Goal: Task Accomplishment & Management: Manage account settings

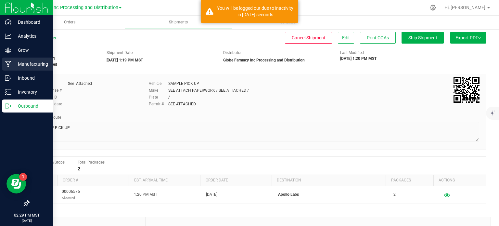
click at [11, 64] on icon at bounding box center [8, 64] width 6 height 7
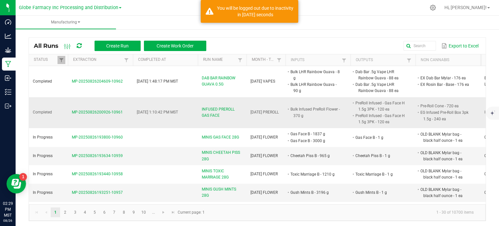
click at [210, 115] on span "INFUSED PREROLL GAS FACE" at bounding box center [222, 112] width 41 height 12
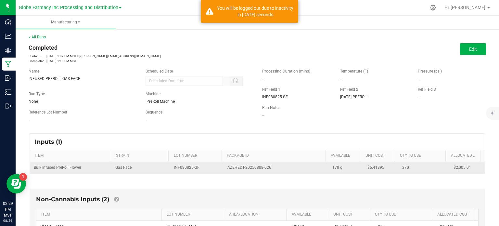
click at [248, 167] on span "AZEHEDT-20250808-026" at bounding box center [250, 168] width 44 height 6
copy td "AZEHEDT-20250808-026"
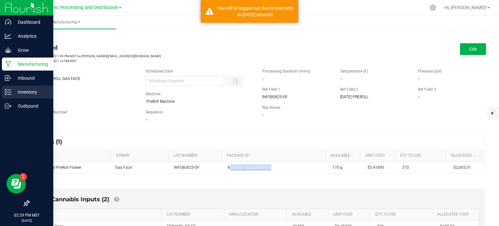
click at [10, 91] on icon at bounding box center [8, 92] width 7 height 7
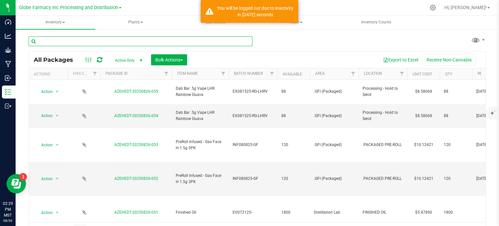
click at [113, 38] on input "text" at bounding box center [141, 41] width 224 height 10
paste input "AZEHEDT-20250808-026"
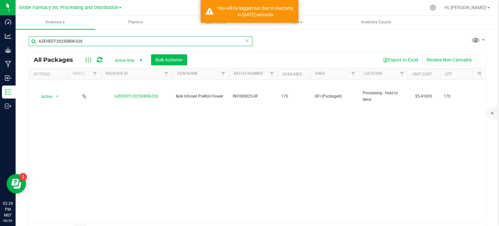
type input "AZEHEDT-20250808-026"
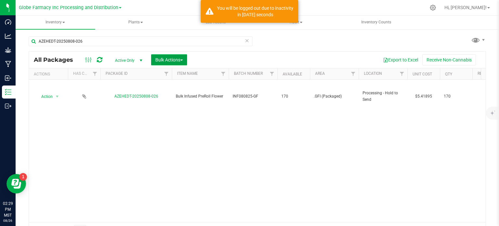
click at [174, 63] on button "Bulk Actions" at bounding box center [169, 59] width 36 height 11
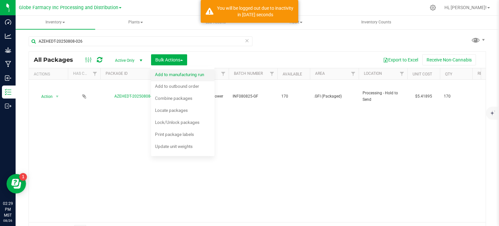
click at [174, 75] on span "Add to manufacturing run" at bounding box center [179, 74] width 49 height 5
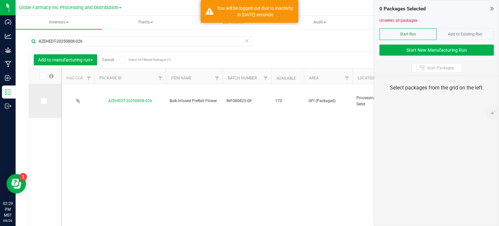
click at [43, 101] on icon at bounding box center [43, 101] width 4 height 0
click at [0, 0] on input "checkbox" at bounding box center [0, 0] width 0 height 0
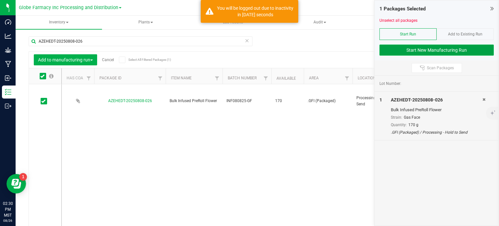
click at [396, 50] on button "Start New Manufacturing Run" at bounding box center [437, 50] width 114 height 11
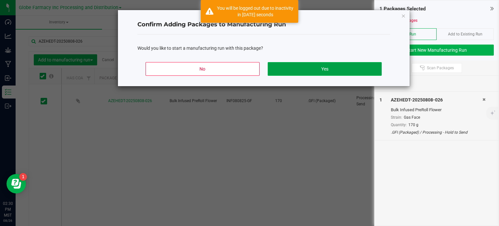
click at [311, 66] on button "Yes" at bounding box center [325, 69] width 114 height 14
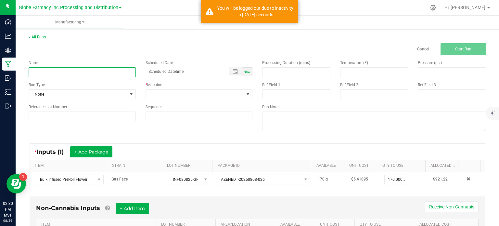
click at [100, 73] on input at bounding box center [82, 72] width 107 height 10
type input "INFUSED PREROLL GAS FACE"
click at [172, 90] on span at bounding box center [195, 94] width 99 height 9
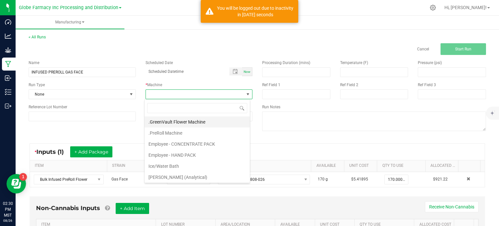
scroll to position [9, 106]
click at [180, 136] on li ".PreRoll Machine" at bounding box center [197, 132] width 105 height 11
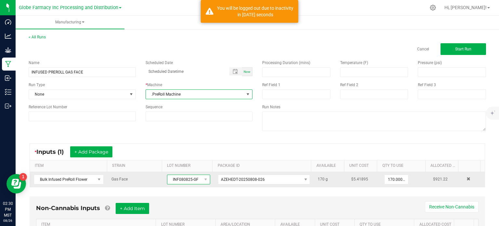
click at [184, 179] on span "INF080825-GF" at bounding box center [184, 179] width 34 height 9
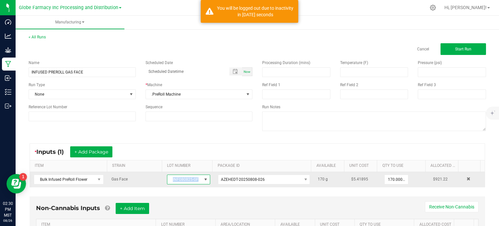
copy span "INF080825-GF"
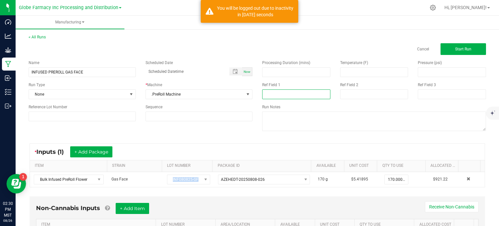
click at [272, 99] on input at bounding box center [296, 94] width 68 height 10
paste input "INF080825-GF"
type input "INF080825-GF"
click at [343, 92] on input at bounding box center [374, 94] width 68 height 10
type input "[DATE] PREROLL"
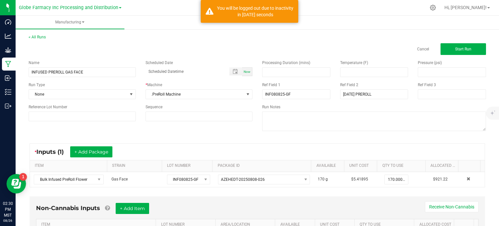
click at [206, 136] on div "Name INFUSED PREROLL GAS FACE Scheduled Date Now Run Type None * Machine .PreRo…" at bounding box center [258, 96] width 468 height 83
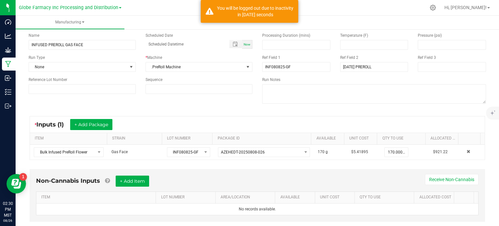
scroll to position [41, 0]
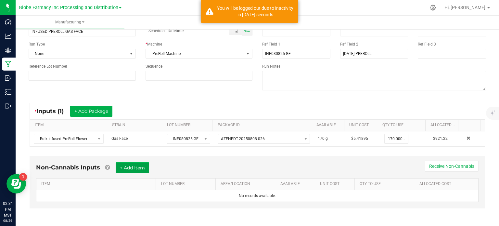
click at [144, 171] on button "+ Add Item" at bounding box center [132, 167] width 33 height 11
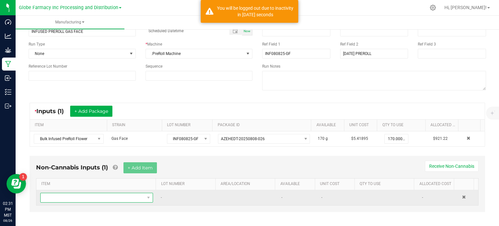
click at [135, 198] on span "NO DATA FOUND" at bounding box center [93, 197] width 104 height 9
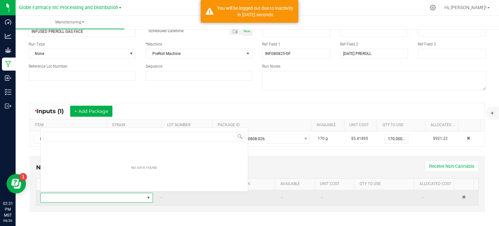
scroll to position [9, 109]
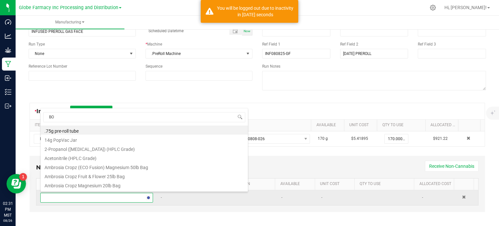
type input "BOX"
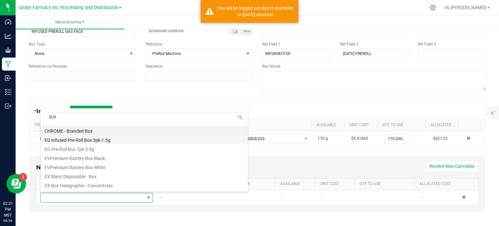
click at [103, 142] on li "EG Infused Pre-Roll Box 3pk 1.5g" at bounding box center [144, 139] width 207 height 9
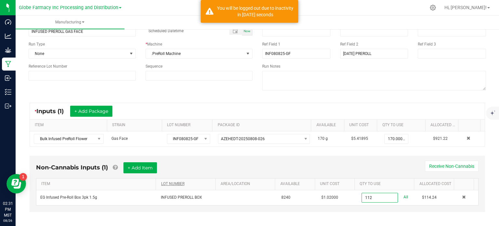
drag, startPoint x: 319, startPoint y: 168, endPoint x: 210, endPoint y: 184, distance: 109.8
click at [319, 168] on div "Non-Cannabis Inputs (1) + Add Item Receive Non-Cannabis" at bounding box center [257, 170] width 443 height 16
type input "112 ea"
click at [147, 171] on button "+ Add Item" at bounding box center [140, 167] width 33 height 11
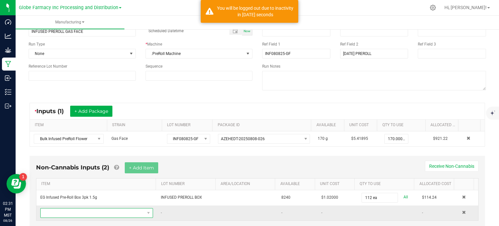
click at [121, 211] on span "NO DATA FOUND" at bounding box center [93, 212] width 104 height 9
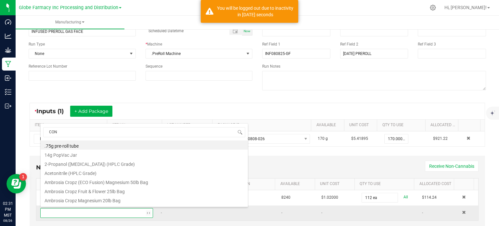
type input "CONE"
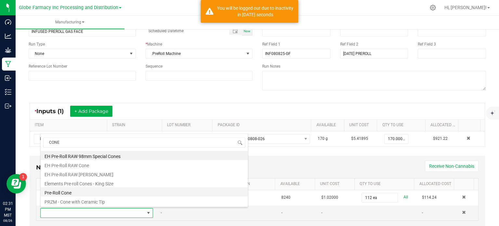
click at [73, 189] on li "Pre-Roll Cone" at bounding box center [144, 191] width 207 height 9
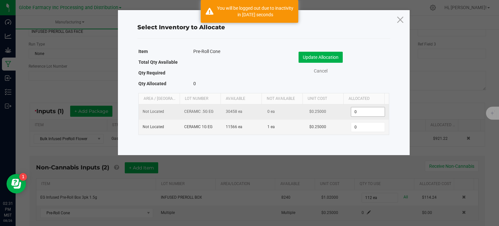
click at [362, 115] on input "0" at bounding box center [368, 111] width 33 height 9
type input "112"
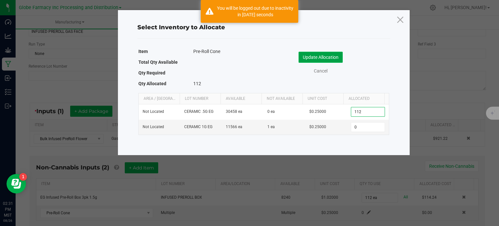
click at [328, 58] on button "Update Allocation" at bounding box center [321, 57] width 44 height 11
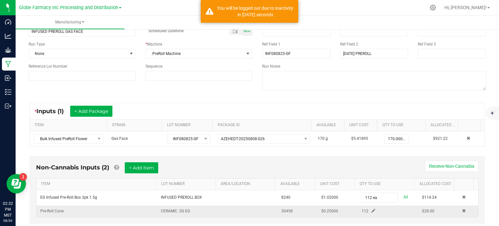
click at [372, 209] on span at bounding box center [374, 211] width 4 height 4
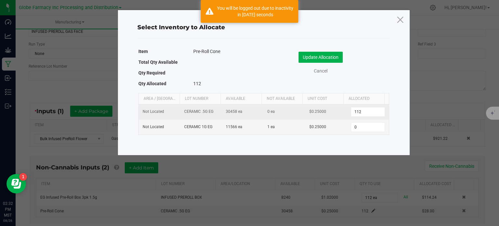
click at [366, 105] on td "112" at bounding box center [368, 111] width 42 height 15
click at [365, 107] on input "112" at bounding box center [368, 111] width 33 height 9
type input "336"
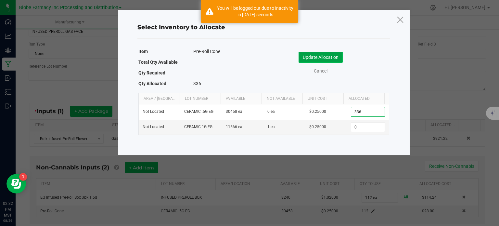
click at [322, 58] on button "Update Allocation" at bounding box center [321, 57] width 44 height 11
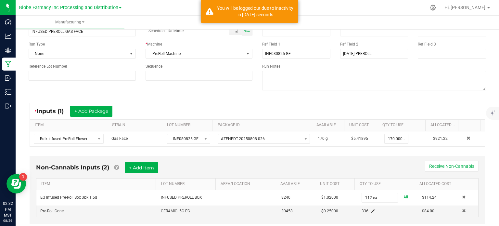
scroll to position [0, 0]
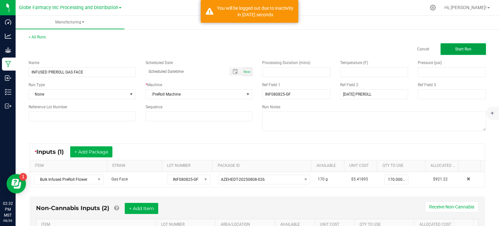
click at [444, 54] on button "Start Run" at bounding box center [464, 49] width 46 height 12
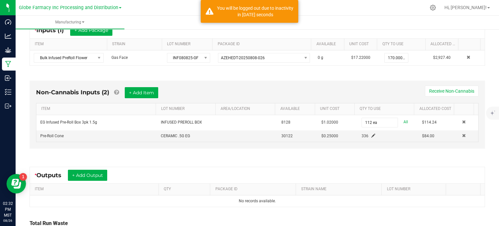
scroll to position [183, 0]
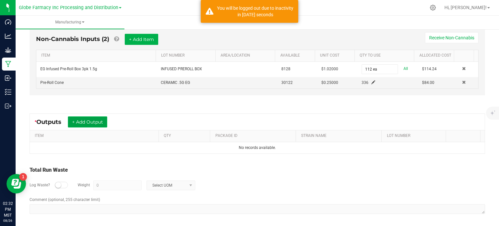
click at [101, 117] on button "+ Add Output" at bounding box center [87, 121] width 39 height 11
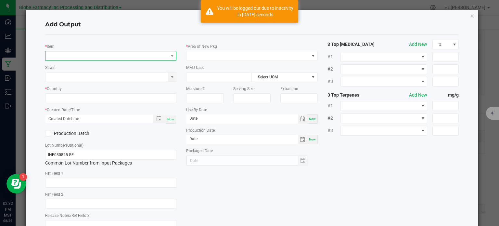
click at [106, 59] on span "NO DATA FOUND" at bounding box center [107, 55] width 123 height 9
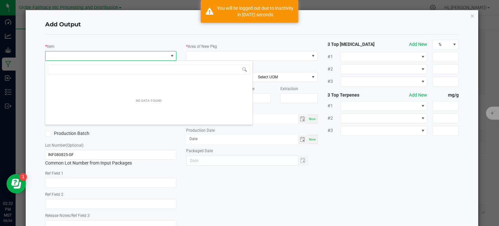
scroll to position [9, 130]
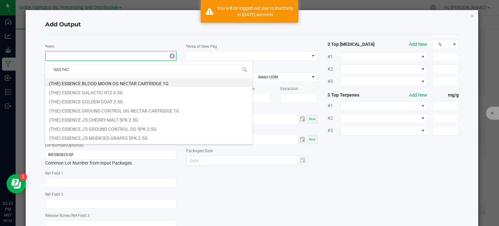
type input "GAS FACE"
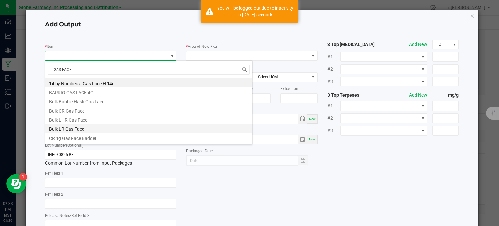
scroll to position [144, 0]
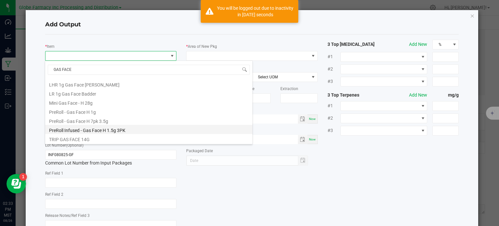
click at [113, 131] on li "PreRoll Infused - Gas Face H 1.5g 3PK" at bounding box center [148, 129] width 207 height 9
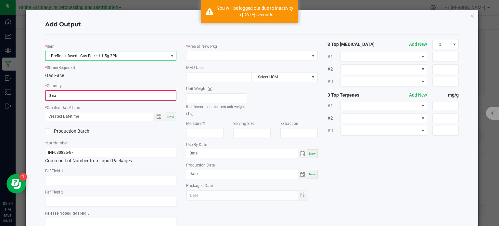
click at [55, 98] on input "0 ea" at bounding box center [111, 95] width 130 height 9
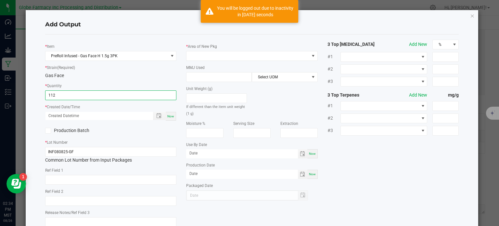
type input "112 ea"
click at [167, 119] on div "Now" at bounding box center [171, 116] width 10 height 9
type input "[DATE] 2:34 PM"
type input "[DATE]"
click at [102, 179] on input "text" at bounding box center [111, 180] width 132 height 10
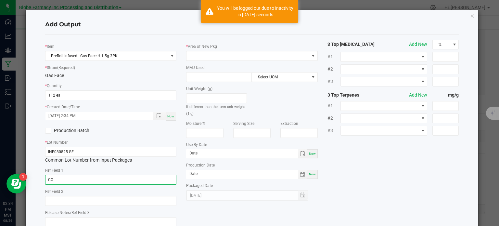
type input "C"
type input "INFUSED PREROLL"
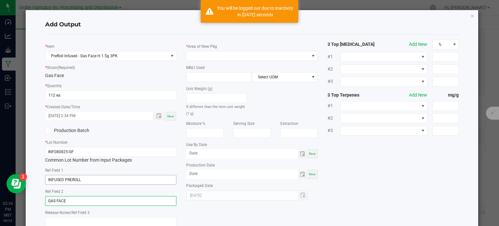
type input "GAS FACE"
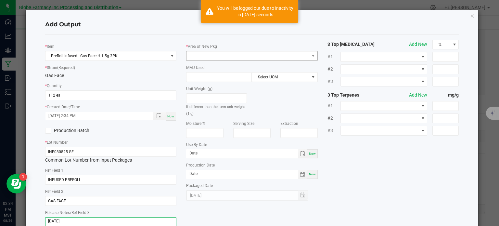
type textarea "[DATE]"
click at [198, 56] on span at bounding box center [248, 55] width 123 height 9
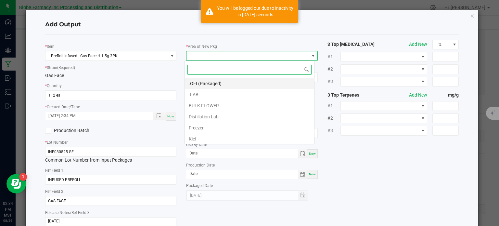
scroll to position [9, 130]
click at [195, 80] on li ".GFI (Packaged)" at bounding box center [249, 83] width 129 height 11
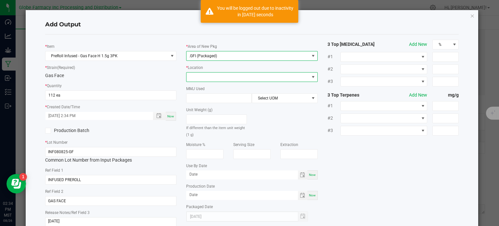
click at [196, 78] on span at bounding box center [248, 77] width 123 height 9
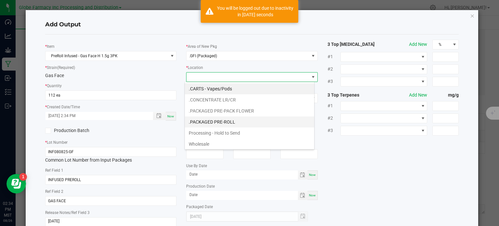
click at [225, 119] on li ".PACKAGED PRE-ROLL" at bounding box center [249, 121] width 129 height 11
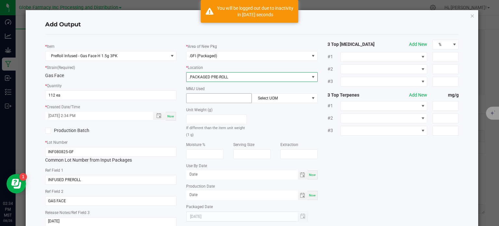
click at [199, 99] on input at bounding box center [219, 98] width 65 height 9
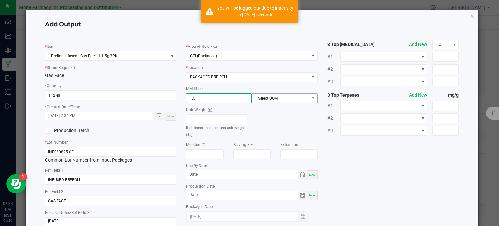
type input "1.5"
click at [269, 95] on span "Select UOM" at bounding box center [280, 98] width 57 height 9
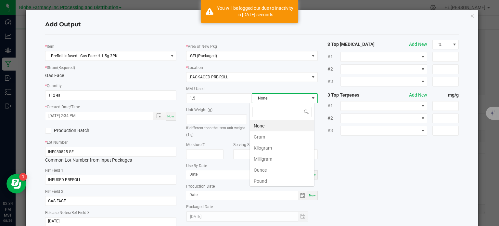
scroll to position [9, 65]
click at [270, 131] on li "Gram" at bounding box center [282, 136] width 64 height 11
click at [363, 158] on div "* Item PreRoll Infused - Gas Face H 1.5g 3PK * Strain (Required) Gas Face * Qua…" at bounding box center [252, 136] width 424 height 192
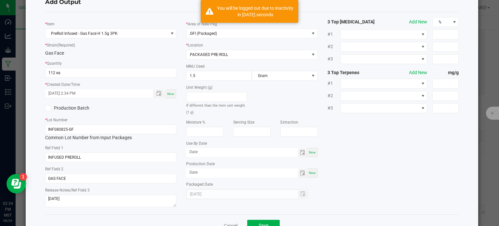
scroll to position [43, 0]
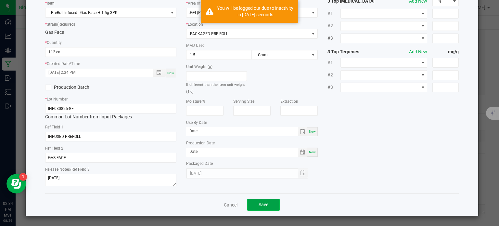
click at [263, 203] on span "Save" at bounding box center [264, 204] width 10 height 5
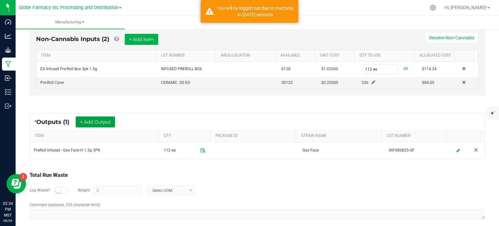
scroll to position [0, 0]
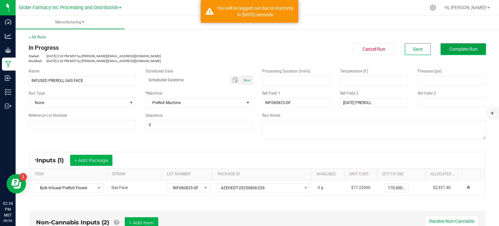
click at [458, 49] on span "Complete Run" at bounding box center [464, 48] width 28 height 5
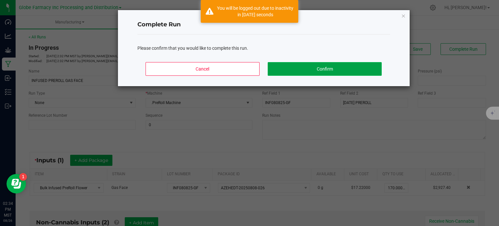
click at [354, 71] on button "Confirm" at bounding box center [325, 69] width 114 height 14
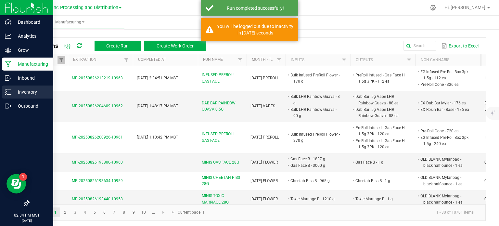
click at [12, 96] on div "Inventory" at bounding box center [27, 92] width 51 height 13
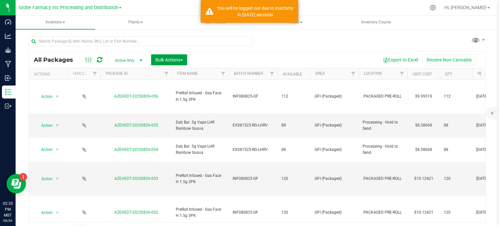
click at [172, 62] on button "Bulk Actions" at bounding box center [169, 59] width 36 height 11
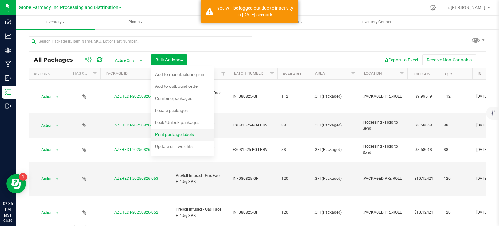
click at [183, 132] on span "Print package labels" at bounding box center [174, 134] width 39 height 5
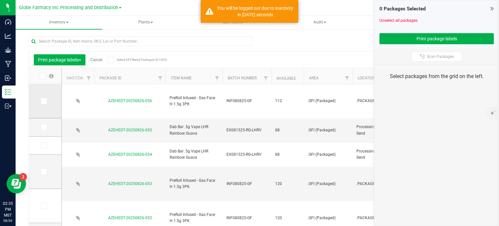
click at [45, 101] on icon at bounding box center [43, 101] width 4 height 0
click at [0, 0] on input "checkbox" at bounding box center [0, 0] width 0 height 0
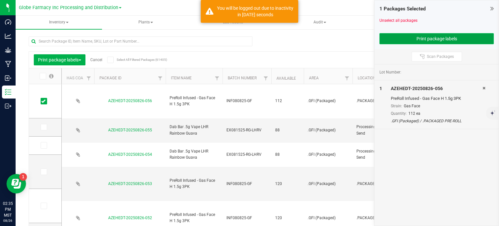
click at [402, 36] on button "Print package labels" at bounding box center [437, 38] width 114 height 11
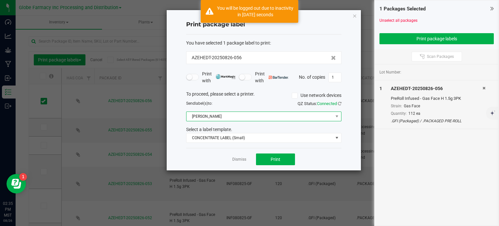
click at [218, 120] on span "[PERSON_NAME]" at bounding box center [260, 116] width 147 height 9
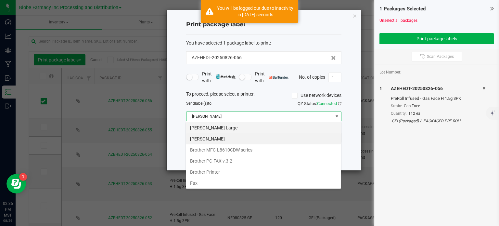
scroll to position [9, 155]
click at [220, 130] on Large "[PERSON_NAME] Large" at bounding box center [263, 127] width 155 height 11
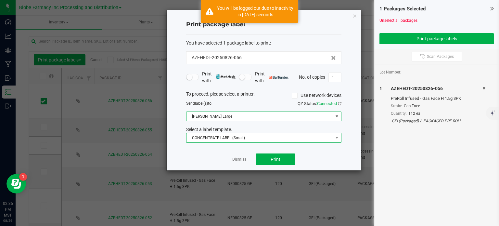
click at [221, 135] on span "CONCENTRATE LABEL (Small)" at bounding box center [260, 137] width 147 height 9
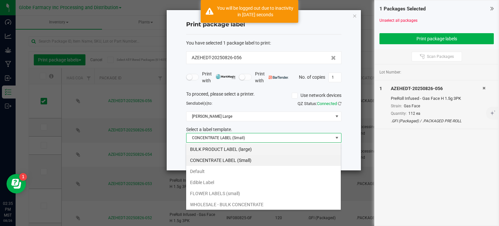
click at [243, 150] on li "BULK PRODUCT LABEL (large)" at bounding box center [263, 149] width 155 height 11
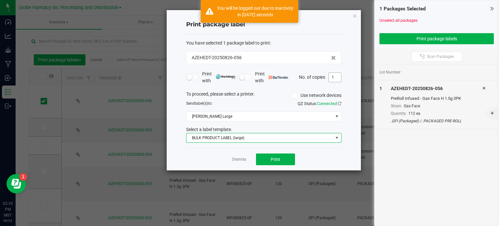
click at [334, 82] on div "Print with Print with No. of copies 1" at bounding box center [263, 78] width 155 height 14
click at [334, 78] on input "1" at bounding box center [335, 77] width 12 height 9
click at [334, 77] on input "1" at bounding box center [335, 77] width 12 height 9
click at [287, 156] on button "Print" at bounding box center [275, 159] width 39 height 12
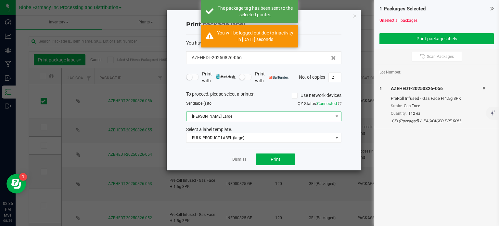
click at [234, 117] on span "[PERSON_NAME] Large" at bounding box center [260, 116] width 147 height 9
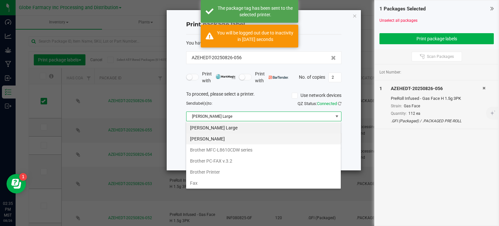
click at [218, 142] on Small "[PERSON_NAME]" at bounding box center [263, 138] width 155 height 11
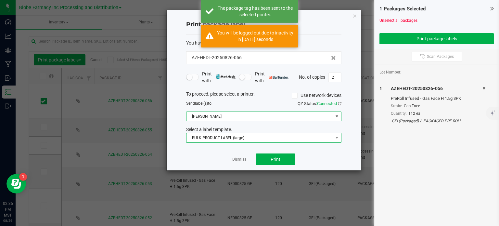
click at [222, 138] on span "BULK PRODUCT LABEL (large)" at bounding box center [260, 137] width 147 height 9
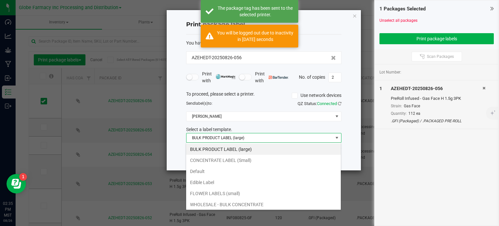
drag, startPoint x: 229, startPoint y: 158, endPoint x: 293, endPoint y: 123, distance: 73.3
click at [229, 158] on li "CONCENTRATE LABEL (Small)" at bounding box center [263, 160] width 155 height 11
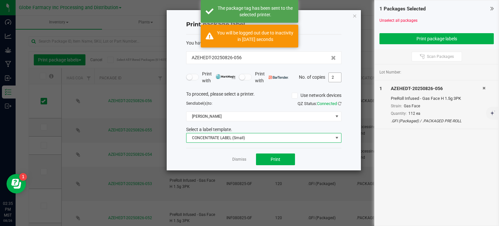
click at [332, 76] on input "2" at bounding box center [335, 77] width 12 height 9
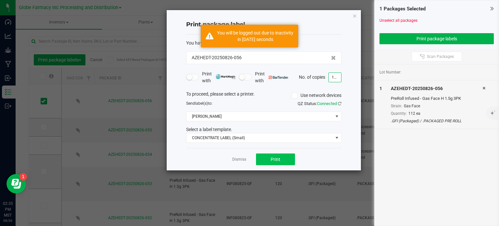
type input "112"
click at [280, 155] on button "Print" at bounding box center [275, 159] width 39 height 12
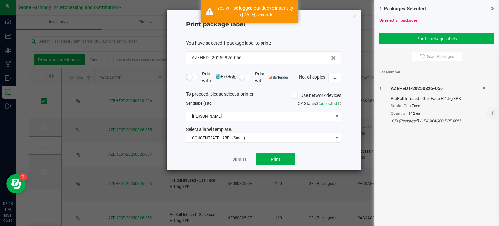
click at [353, 16] on icon "button" at bounding box center [355, 16] width 5 height 8
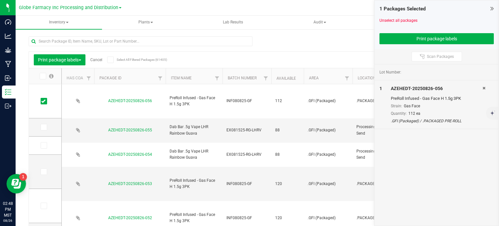
click at [97, 58] on link "Cancel" at bounding box center [96, 60] width 12 height 5
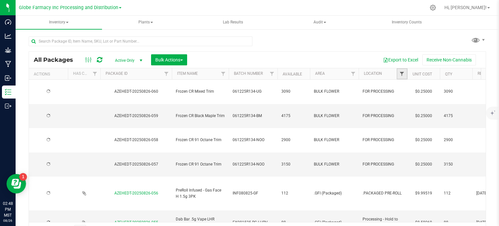
click at [402, 74] on span "Filter" at bounding box center [402, 73] width 5 height 5
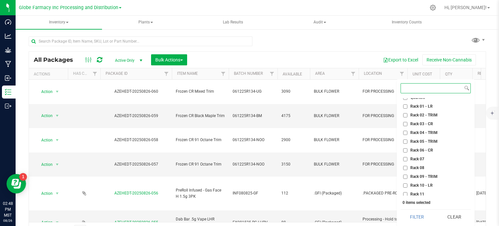
scroll to position [325, 0]
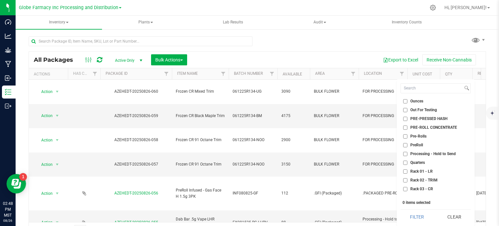
click at [405, 153] on input "Processing - Hold to Send" at bounding box center [406, 154] width 4 height 4
checkbox input "true"
click at [414, 210] on button "Filter" at bounding box center [417, 217] width 33 height 14
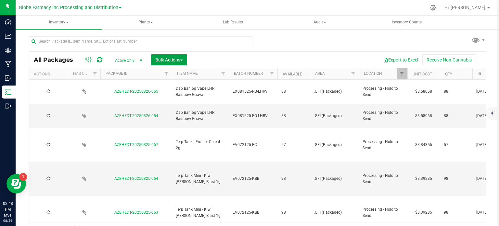
click at [179, 60] on span "Bulk Actions" at bounding box center [169, 59] width 28 height 5
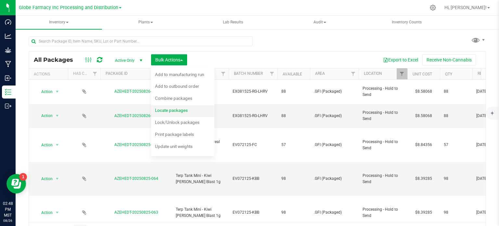
click at [182, 110] on span "Locate packages" at bounding box center [171, 110] width 33 height 5
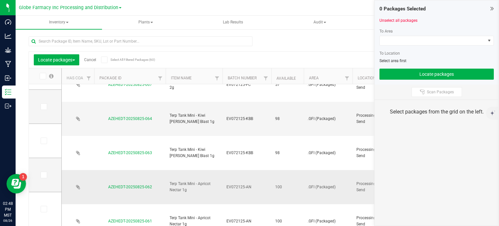
scroll to position [94, 0]
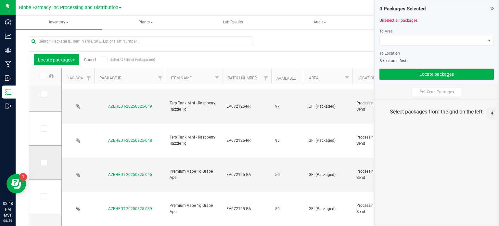
drag, startPoint x: 45, startPoint y: 161, endPoint x: 42, endPoint y: 179, distance: 18.1
click at [45, 163] on icon at bounding box center [43, 163] width 4 height 0
click at [0, 0] on input "checkbox" at bounding box center [0, 0] width 0 height 0
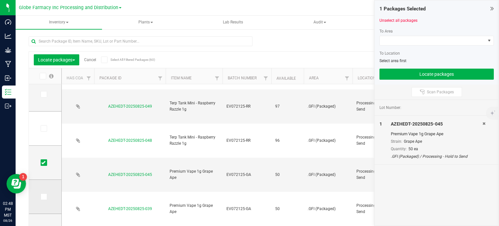
click at [43, 197] on icon at bounding box center [43, 197] width 4 height 0
click at [0, 0] on input "checkbox" at bounding box center [0, 0] width 0 height 0
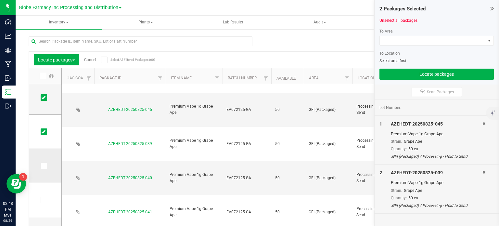
click at [42, 166] on icon at bounding box center [43, 166] width 4 height 0
click at [0, 0] on input "checkbox" at bounding box center [0, 0] width 0 height 0
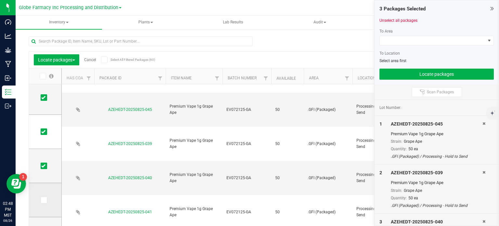
click at [43, 200] on icon at bounding box center [43, 200] width 4 height 0
click at [0, 0] on input "checkbox" at bounding box center [0, 0] width 0 height 0
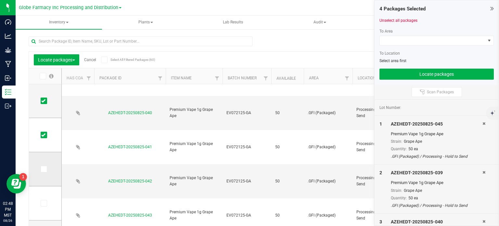
click at [43, 169] on icon at bounding box center [43, 169] width 4 height 0
click at [0, 0] on input "checkbox" at bounding box center [0, 0] width 0 height 0
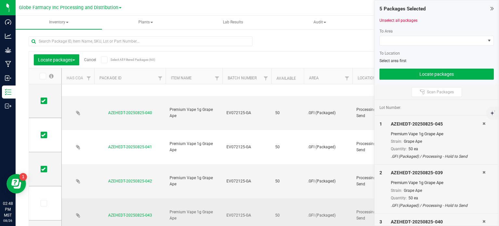
click at [45, 203] on icon at bounding box center [43, 203] width 4 height 0
click at [0, 0] on input "checkbox" at bounding box center [0, 0] width 0 height 0
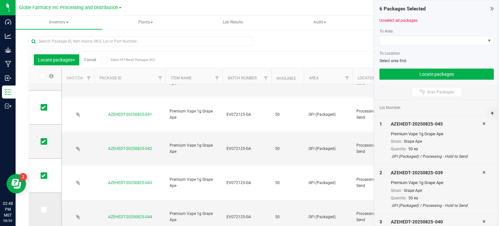
click at [45, 210] on icon at bounding box center [43, 210] width 4 height 0
click at [0, 0] on input "checkbox" at bounding box center [0, 0] width 0 height 0
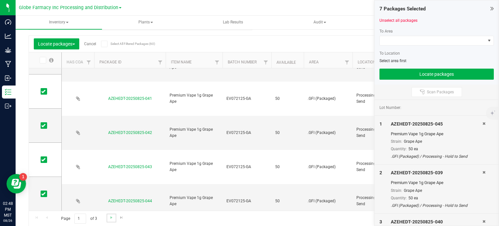
click at [113, 220] on link "Go to the next page" at bounding box center [111, 218] width 9 height 9
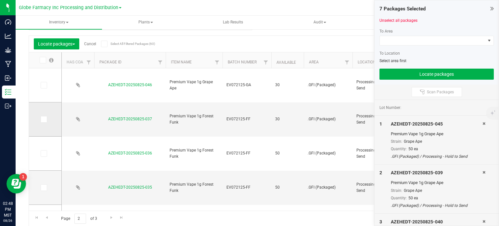
drag, startPoint x: 43, startPoint y: 86, endPoint x: 47, endPoint y: 104, distance: 18.5
click at [43, 85] on icon at bounding box center [43, 85] width 4 height 0
click at [0, 0] on input "checkbox" at bounding box center [0, 0] width 0 height 0
click at [41, 119] on icon at bounding box center [43, 119] width 4 height 0
click at [0, 0] on input "checkbox" at bounding box center [0, 0] width 0 height 0
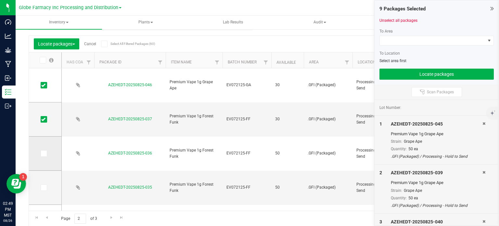
click at [43, 153] on icon at bounding box center [43, 153] width 4 height 0
click at [0, 0] on input "checkbox" at bounding box center [0, 0] width 0 height 0
click at [42, 188] on icon at bounding box center [43, 188] width 4 height 0
click at [0, 0] on input "checkbox" at bounding box center [0, 0] width 0 height 0
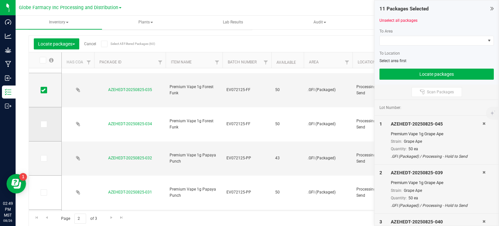
click at [45, 124] on icon at bounding box center [43, 124] width 4 height 0
click at [0, 0] on input "checkbox" at bounding box center [0, 0] width 0 height 0
click at [43, 158] on icon at bounding box center [43, 158] width 4 height 0
click at [0, 0] on input "checkbox" at bounding box center [0, 0] width 0 height 0
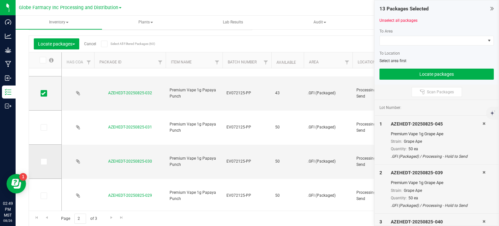
drag, startPoint x: 44, startPoint y: 130, endPoint x: 47, endPoint y: 147, distance: 17.2
click at [44, 129] on span at bounding box center [44, 127] width 7 height 7
click at [0, 0] on input "checkbox" at bounding box center [0, 0] width 0 height 0
click at [42, 162] on icon at bounding box center [43, 162] width 4 height 0
click at [0, 0] on input "checkbox" at bounding box center [0, 0] width 0 height 0
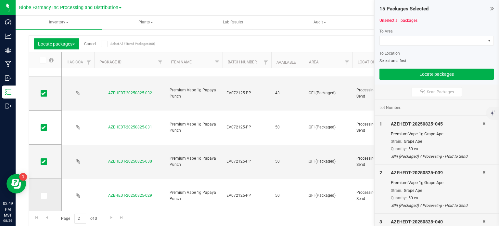
click at [42, 198] on span at bounding box center [44, 195] width 7 height 7
click at [0, 0] on input "checkbox" at bounding box center [0, 0] width 0 height 0
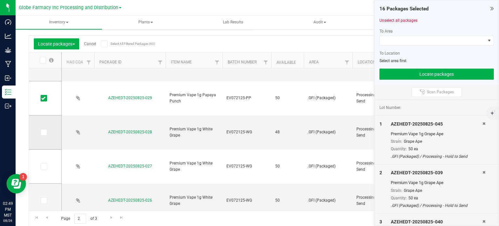
click at [46, 134] on span at bounding box center [44, 132] width 7 height 7
click at [0, 0] on input "checkbox" at bounding box center [0, 0] width 0 height 0
click at [44, 166] on icon at bounding box center [43, 166] width 4 height 0
click at [0, 0] on input "checkbox" at bounding box center [0, 0] width 0 height 0
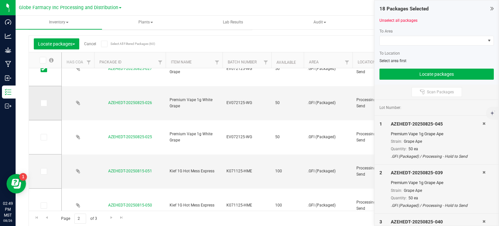
click at [44, 103] on icon at bounding box center [43, 103] width 4 height 0
click at [0, 0] on input "checkbox" at bounding box center [0, 0] width 0 height 0
click at [46, 135] on span at bounding box center [44, 137] width 7 height 7
click at [0, 0] on input "checkbox" at bounding box center [0, 0] width 0 height 0
click at [437, 45] on span at bounding box center [433, 40] width 106 height 9
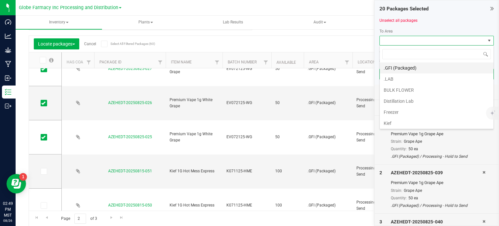
click at [398, 66] on li ".GFI (Packaged)" at bounding box center [437, 67] width 114 height 11
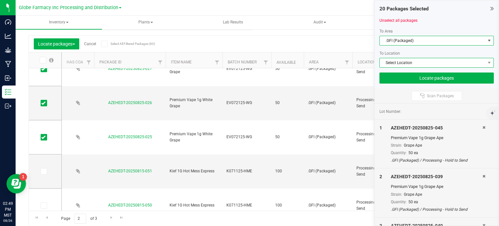
click at [400, 61] on span "Select Location" at bounding box center [433, 62] width 106 height 9
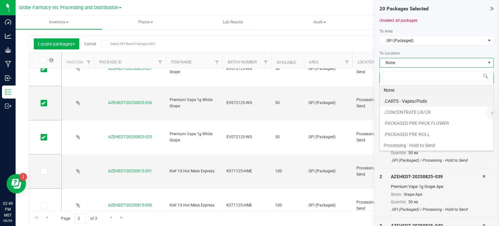
click at [403, 99] on li ".CARTS - Vapes/Pods" at bounding box center [437, 101] width 114 height 11
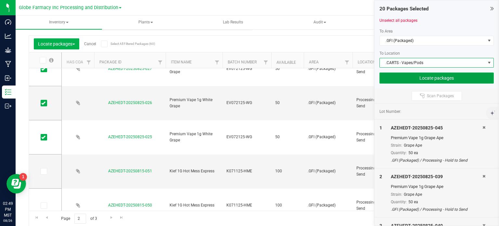
click at [399, 79] on button "Locate packages" at bounding box center [437, 78] width 114 height 11
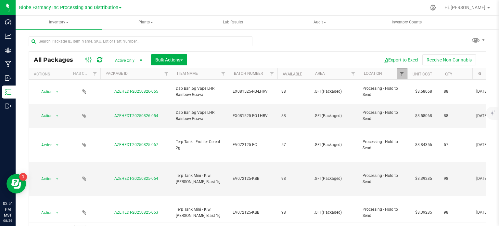
click at [403, 75] on span "Filter" at bounding box center [402, 73] width 5 height 5
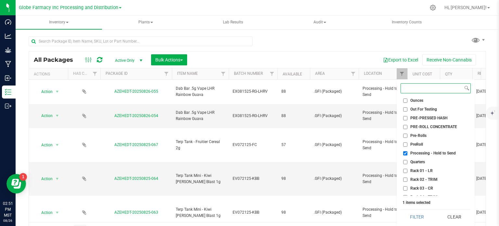
scroll to position [325, 0]
click at [407, 153] on input "Processing - Hold to Send" at bounding box center [406, 154] width 4 height 4
checkbox input "false"
click at [424, 215] on button "Filter" at bounding box center [417, 217] width 33 height 14
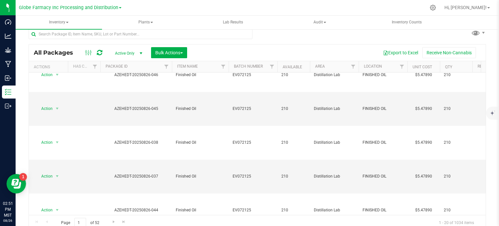
scroll to position [11, 0]
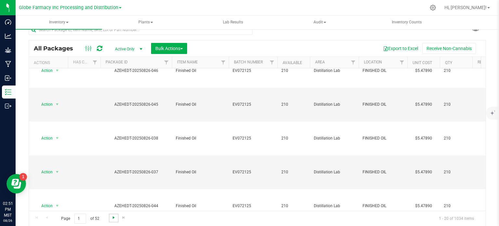
click at [115, 217] on span "Go to the next page" at bounding box center [113, 217] width 5 height 5
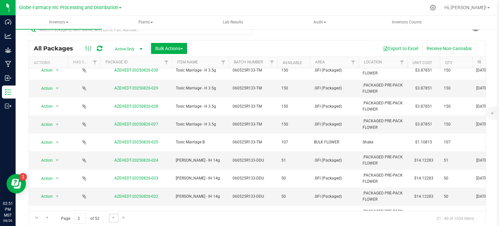
scroll to position [304, 0]
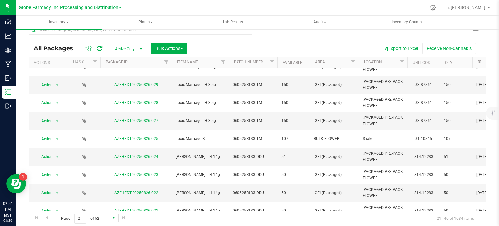
click at [111, 218] on span "Go to the next page" at bounding box center [113, 217] width 5 height 5
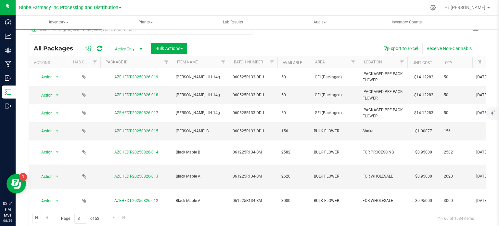
click at [36, 217] on span "Go to the first page" at bounding box center [36, 217] width 5 height 5
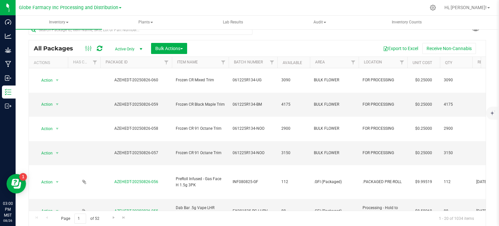
click at [99, 53] on div "All Packages Active Only Active Only Lab Samples Locked All Bulk Actions Add to…" at bounding box center [257, 48] width 457 height 16
click at [99, 52] on link at bounding box center [100, 49] width 6 height 8
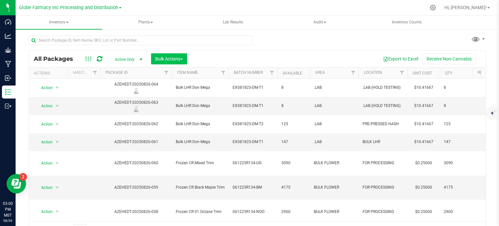
scroll to position [11, 0]
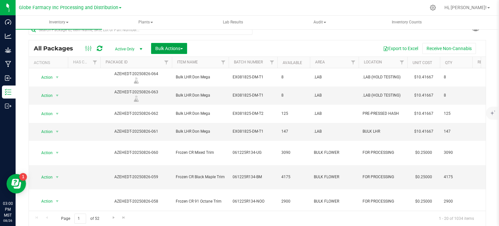
click at [162, 50] on span "Bulk Actions" at bounding box center [169, 48] width 28 height 5
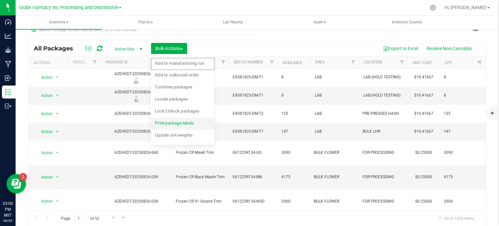
click at [196, 126] on div "Print package labels" at bounding box center [179, 124] width 48 height 10
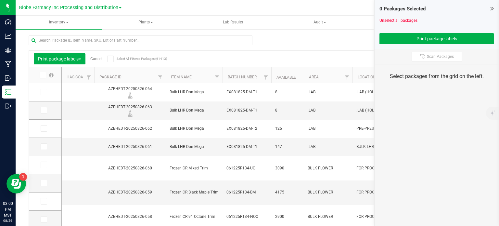
scroll to position [11, 0]
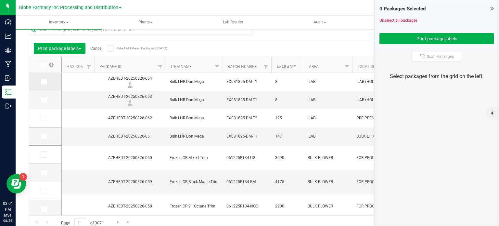
click at [43, 82] on icon at bounding box center [43, 82] width 4 height 0
click at [0, 0] on input "checkbox" at bounding box center [0, 0] width 0 height 0
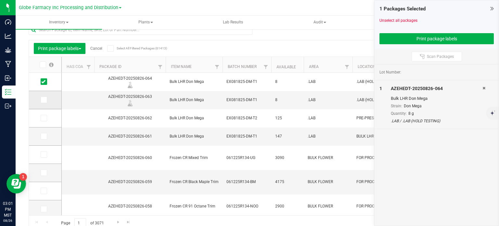
click at [42, 100] on icon at bounding box center [43, 100] width 4 height 0
click at [0, 0] on input "checkbox" at bounding box center [0, 0] width 0 height 0
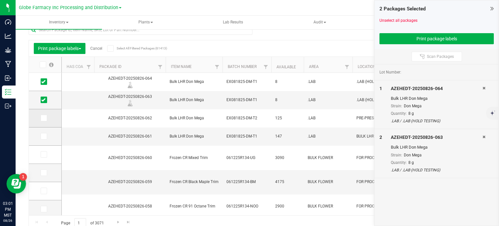
click at [44, 118] on icon at bounding box center [43, 118] width 4 height 0
click at [0, 0] on input "checkbox" at bounding box center [0, 0] width 0 height 0
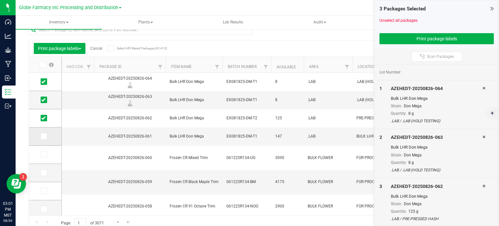
click at [43, 136] on icon at bounding box center [43, 136] width 4 height 0
click at [0, 0] on input "checkbox" at bounding box center [0, 0] width 0 height 0
click at [401, 39] on button "Print package labels" at bounding box center [437, 38] width 114 height 11
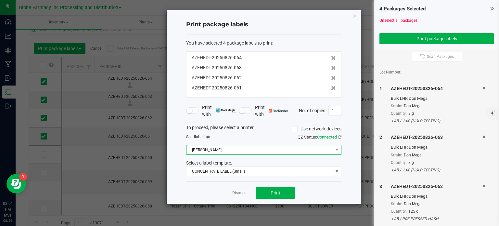
click at [213, 151] on span "[PERSON_NAME]" at bounding box center [260, 149] width 147 height 9
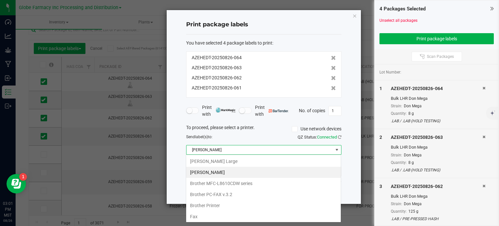
scroll to position [9, 155]
click at [216, 165] on Large "[PERSON_NAME] Large" at bounding box center [263, 161] width 155 height 11
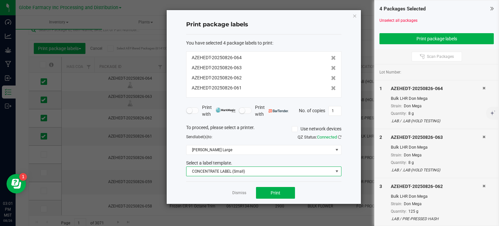
click at [216, 170] on span "CONCENTRATE LABEL (Small)" at bounding box center [260, 171] width 147 height 9
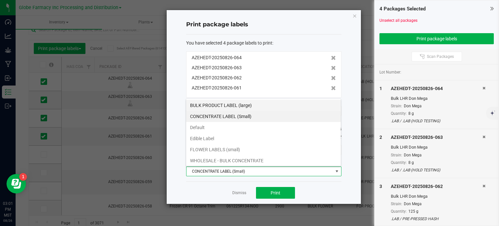
click at [230, 105] on li "BULK PRODUCT LABEL (large)" at bounding box center [263, 105] width 155 height 11
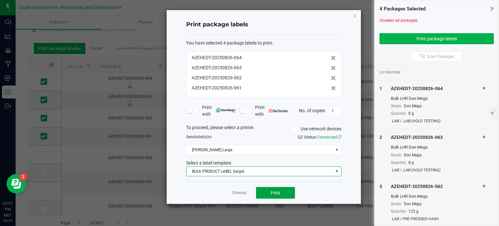
click at [280, 189] on button "Print" at bounding box center [275, 193] width 39 height 12
